Goal: Task Accomplishment & Management: Complete application form

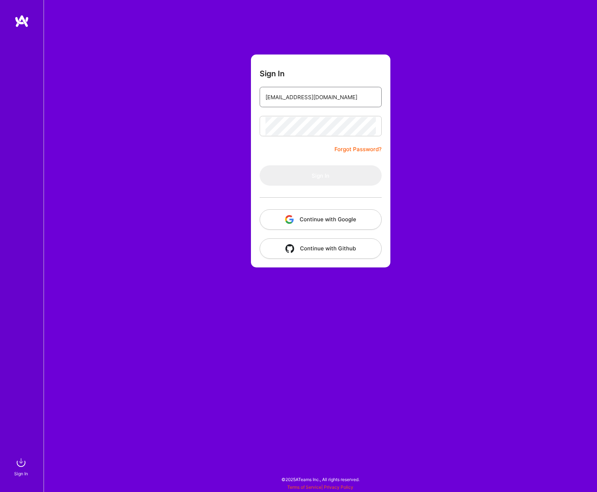
type input "[EMAIL_ADDRESS][DOMAIN_NAME]"
click at [331, 181] on button "Sign In" at bounding box center [321, 175] width 122 height 20
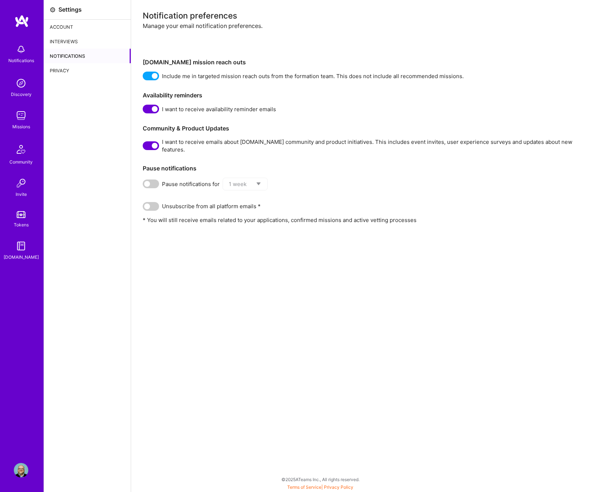
click at [24, 49] on img at bounding box center [21, 49] width 15 height 15
click at [23, 113] on img at bounding box center [21, 115] width 15 height 15
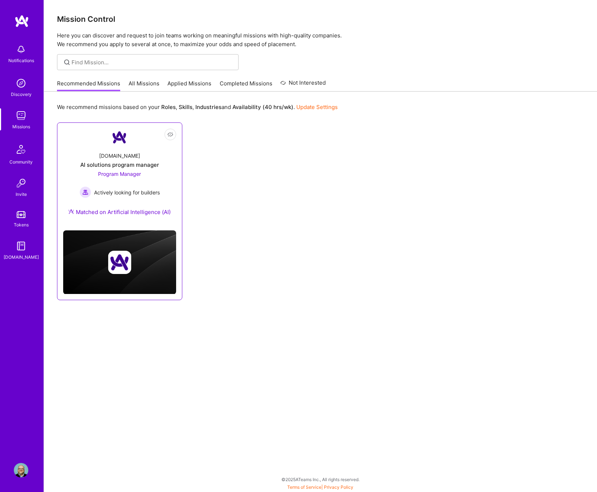
click at [122, 173] on span "Program Manager" at bounding box center [119, 174] width 43 height 6
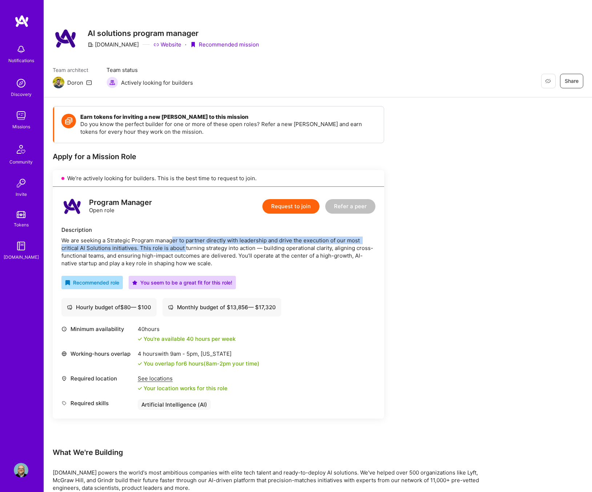
drag, startPoint x: 171, startPoint y: 241, endPoint x: 183, endPoint y: 244, distance: 11.7
click at [185, 244] on div "We are seeking a Strategic Program manager to partner directly with leadership …" at bounding box center [218, 252] width 314 height 31
click at [178, 243] on div "We are seeking a Strategic Program manager to partner directly with leadership …" at bounding box center [218, 252] width 314 height 31
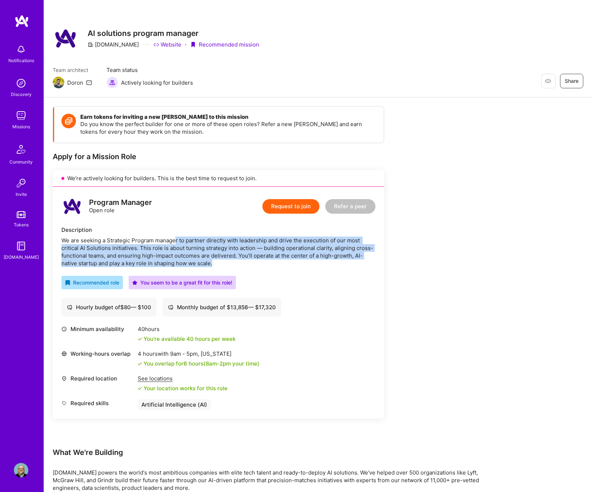
drag, startPoint x: 175, startPoint y: 241, endPoint x: 209, endPoint y: 247, distance: 34.3
click at [212, 255] on div "We are seeking a Strategic Program manager to partner directly with leadership …" at bounding box center [218, 252] width 314 height 31
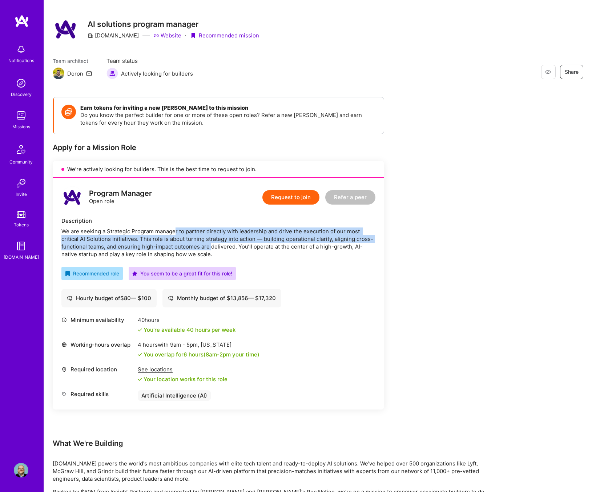
scroll to position [23, 0]
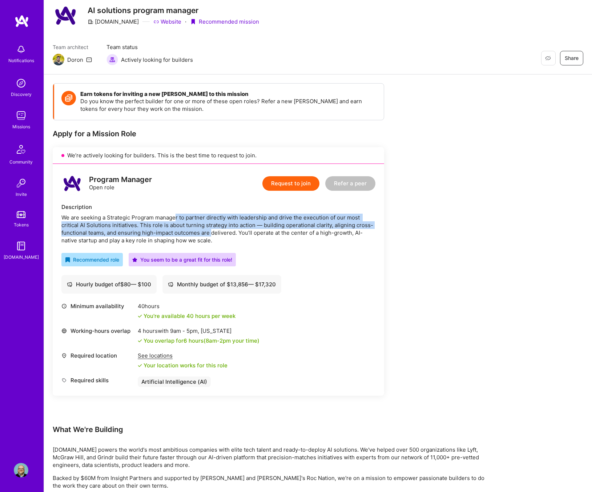
click at [291, 179] on button "Request to join" at bounding box center [290, 183] width 57 height 15
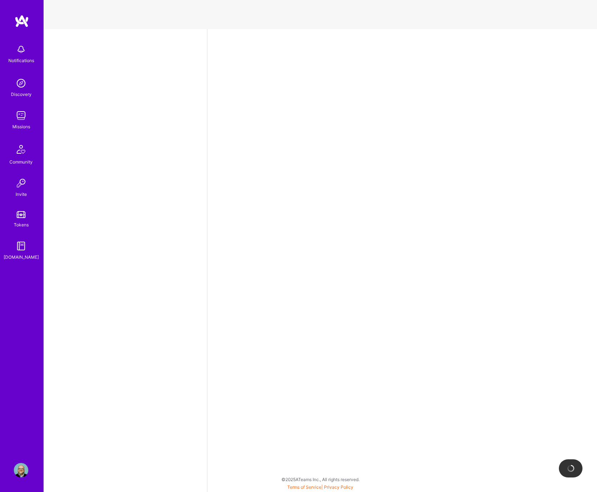
select select "US"
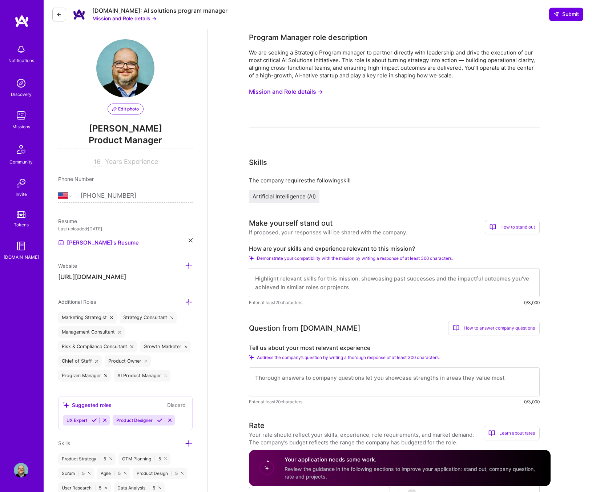
scroll to position [3, 0]
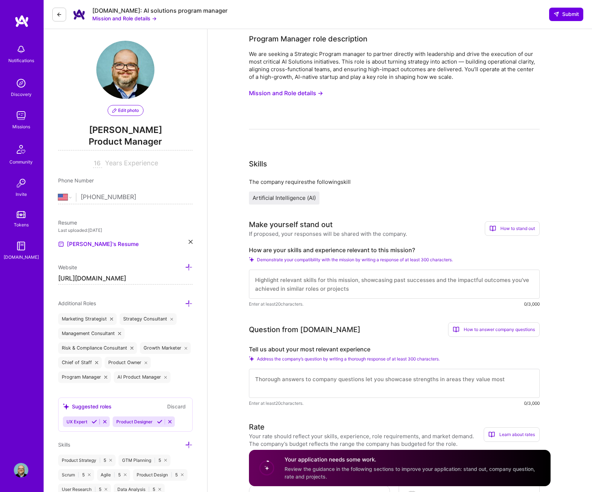
click at [296, 92] on button "Mission and Role details →" at bounding box center [286, 92] width 74 height 13
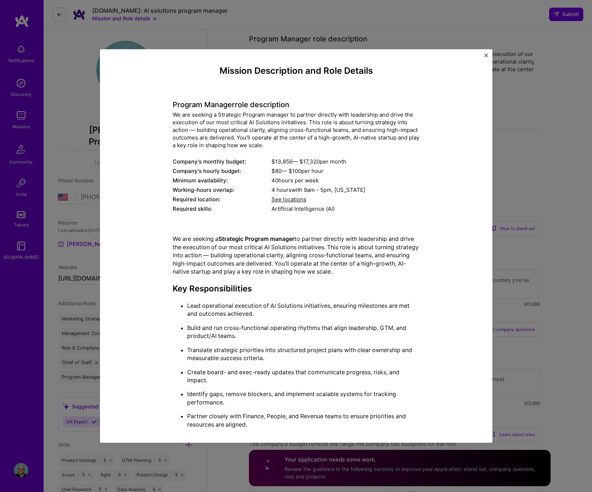
click at [487, 56] on img "Close" at bounding box center [486, 55] width 4 height 4
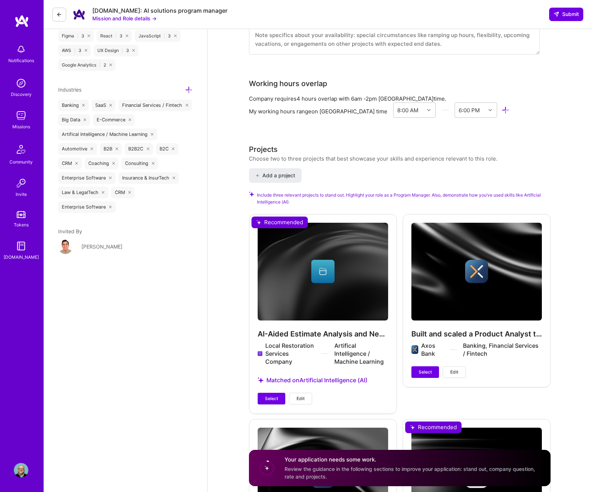
scroll to position [0, 0]
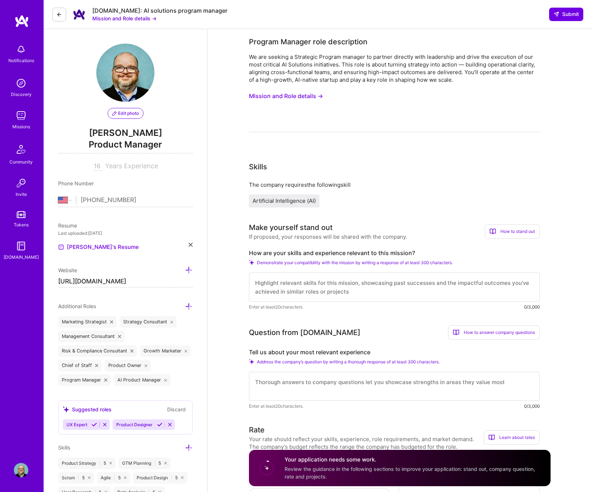
click at [58, 12] on icon at bounding box center [59, 15] width 6 height 6
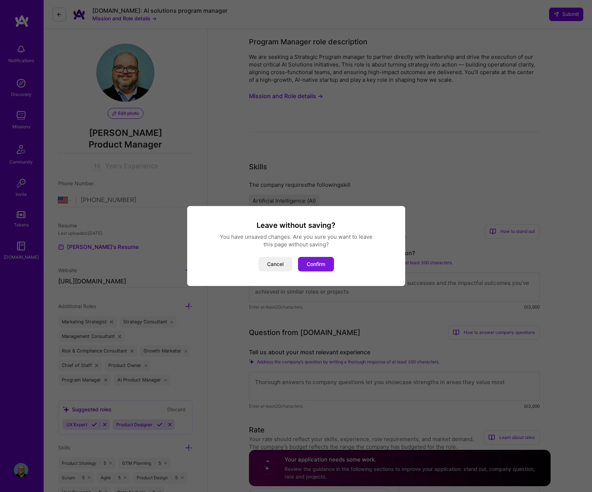
click at [316, 265] on button "Confirm" at bounding box center [316, 264] width 36 height 15
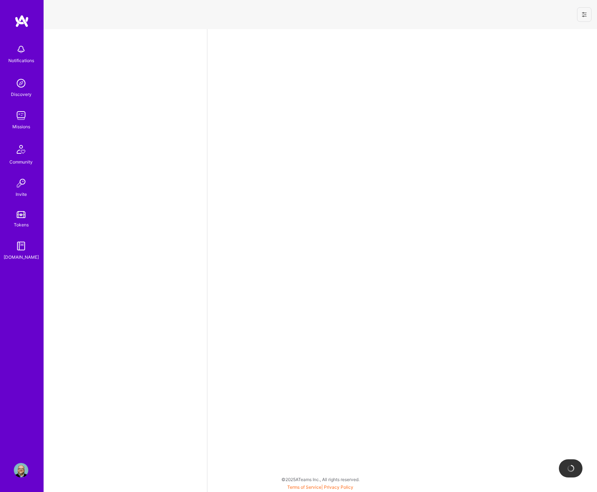
select select "US"
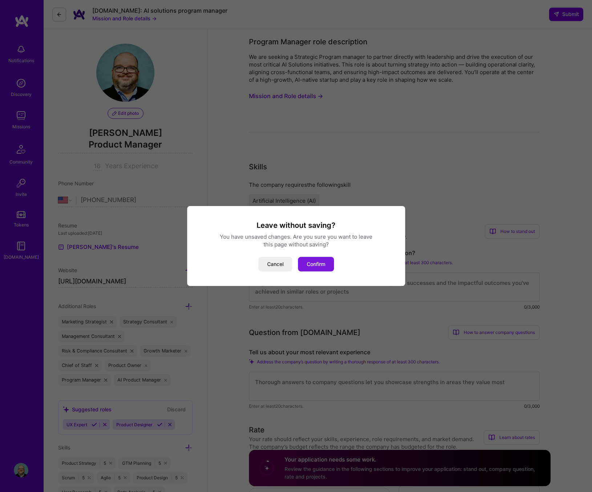
click at [322, 262] on button "Confirm" at bounding box center [316, 264] width 36 height 15
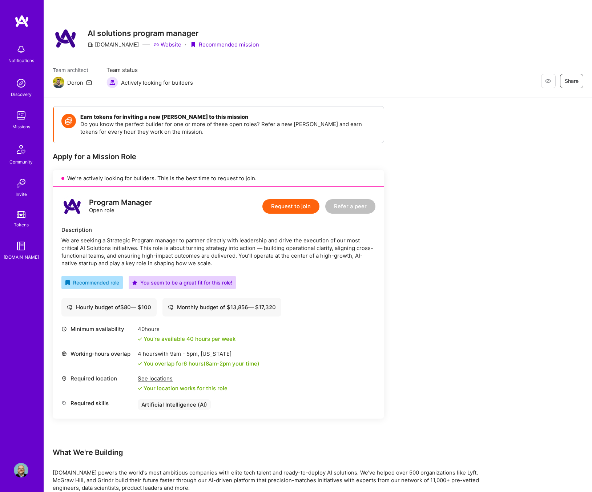
click at [20, 81] on img at bounding box center [21, 83] width 15 height 15
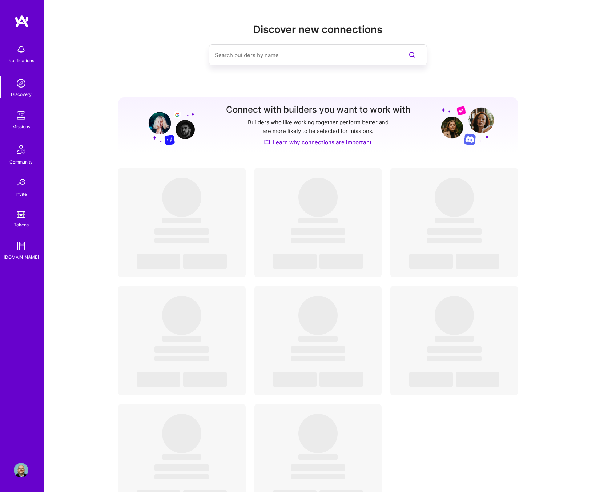
click at [23, 114] on img at bounding box center [21, 115] width 15 height 15
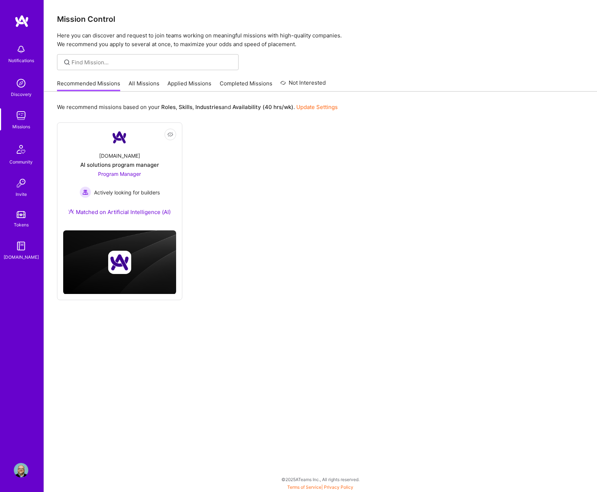
click at [153, 84] on link "All Missions" at bounding box center [144, 86] width 31 height 12
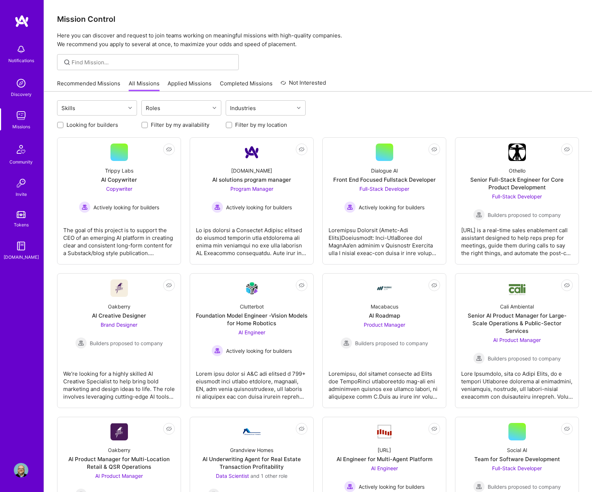
click at [207, 85] on link "Applied Missions" at bounding box center [189, 86] width 44 height 12
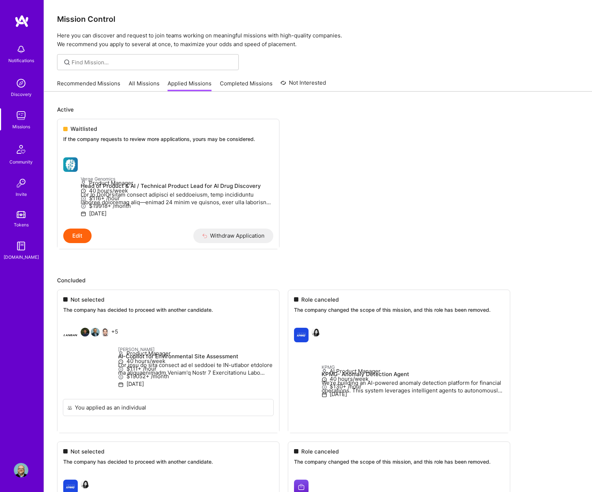
click at [241, 83] on link "Completed Missions" at bounding box center [246, 86] width 53 height 12
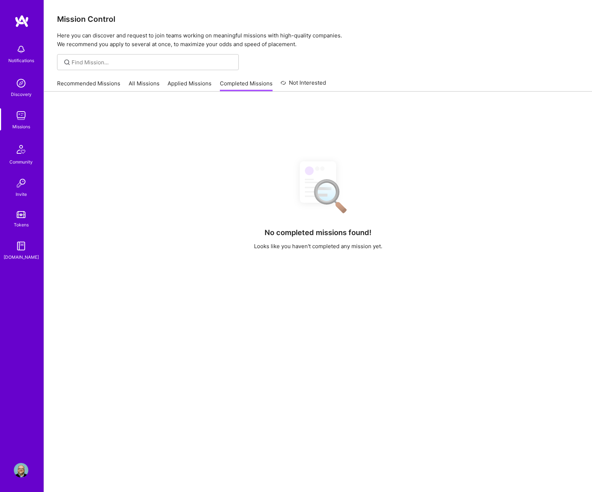
click at [308, 91] on div "Recommended Missions All Missions Applied Missions Completed Missions Not Inter…" at bounding box center [318, 84] width 548 height 16
click at [304, 84] on link "Not Interested" at bounding box center [302, 84] width 45 height 13
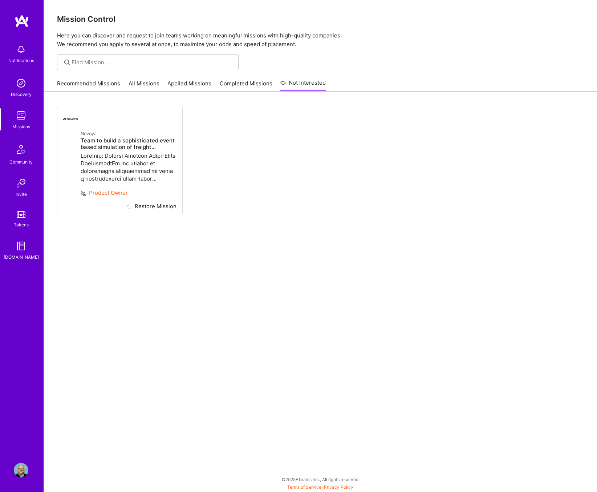
click at [19, 468] on img at bounding box center [21, 470] width 15 height 15
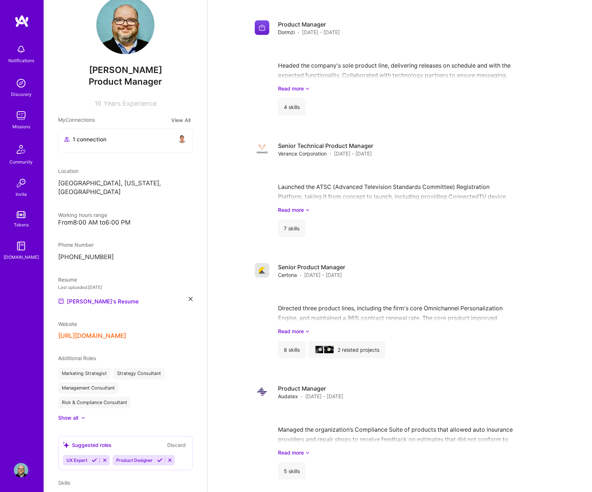
scroll to position [30, 0]
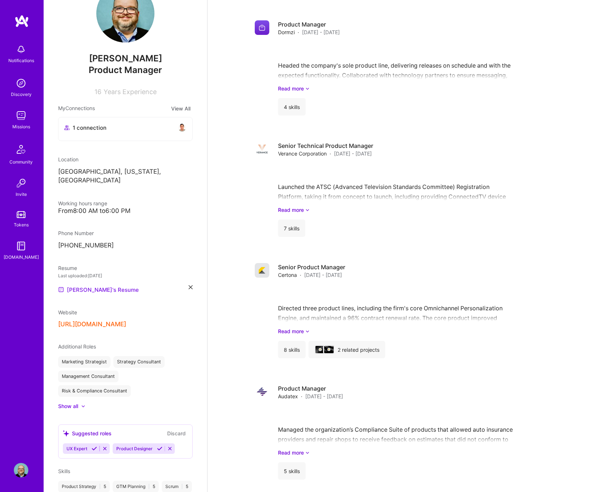
click at [101, 285] on link "[PERSON_NAME]'s Resume" at bounding box center [98, 289] width 81 height 9
